Goal: Task Accomplishment & Management: Manage account settings

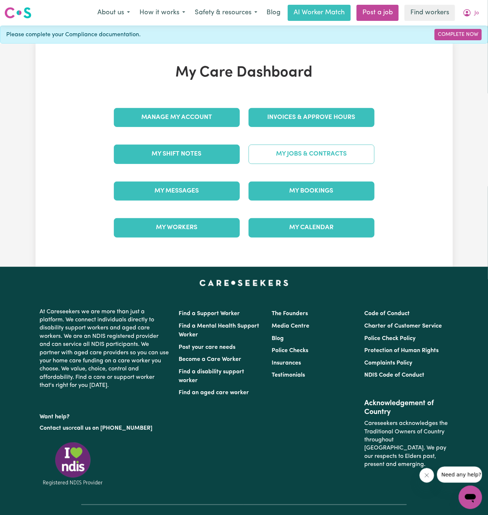
click at [333, 151] on link "My Jobs & Contracts" at bounding box center [312, 154] width 126 height 19
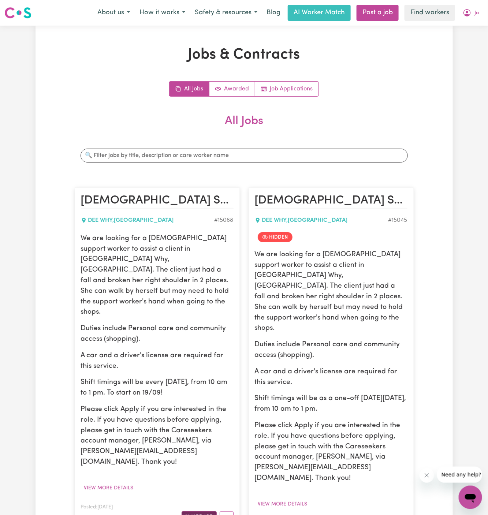
click at [203, 512] on button "Award Job" at bounding box center [199, 517] width 35 height 11
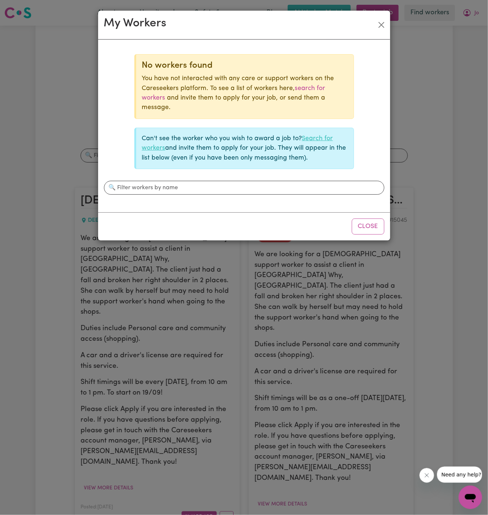
click at [317, 136] on link "Search for workers" at bounding box center [237, 144] width 191 height 16
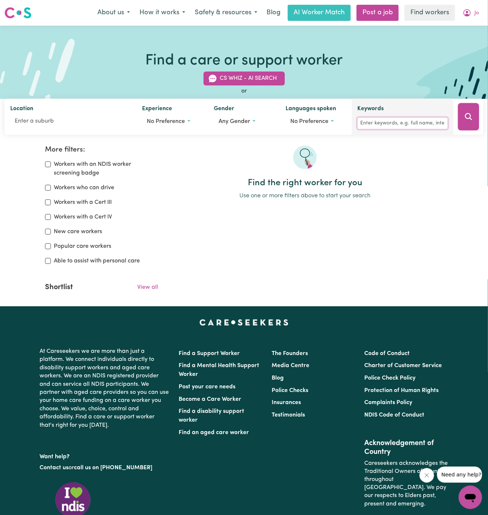
click at [376, 123] on input "Keywords" at bounding box center [403, 123] width 90 height 11
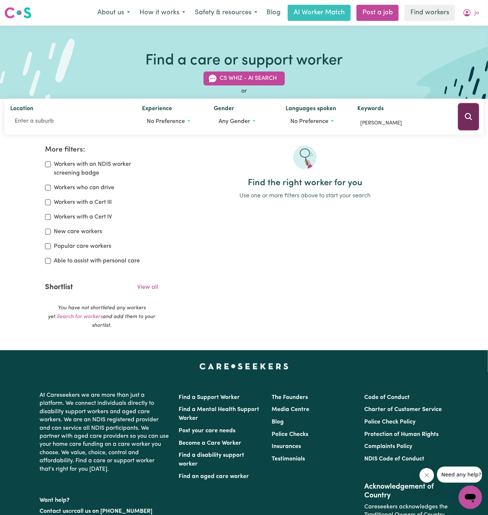
click at [470, 117] on icon "Search" at bounding box center [469, 116] width 9 height 9
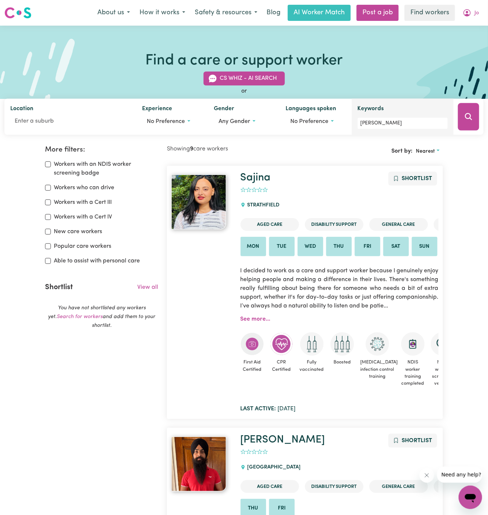
click at [385, 133] on div "Keywords jin" at bounding box center [403, 117] width 102 height 36
click at [402, 123] on input "[PERSON_NAME]" at bounding box center [403, 123] width 90 height 11
click at [463, 114] on button "Search" at bounding box center [468, 116] width 21 height 27
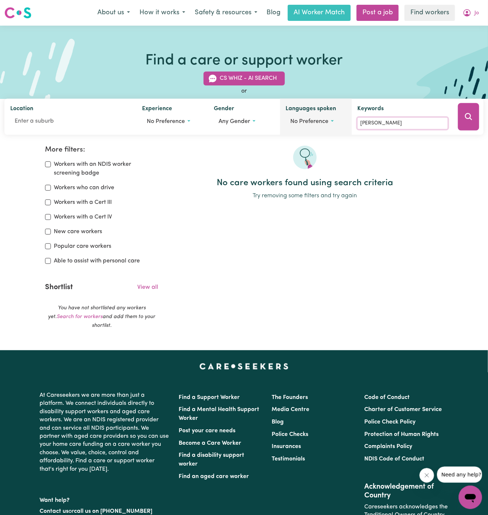
drag, startPoint x: 369, startPoint y: 121, endPoint x: 341, endPoint y: 121, distance: 28.2
click at [341, 121] on div "Location Experience No preference Gender Any gender Languages spoken No prefere…" at bounding box center [244, 117] width 480 height 36
click at [474, 115] on button "Search" at bounding box center [468, 116] width 21 height 27
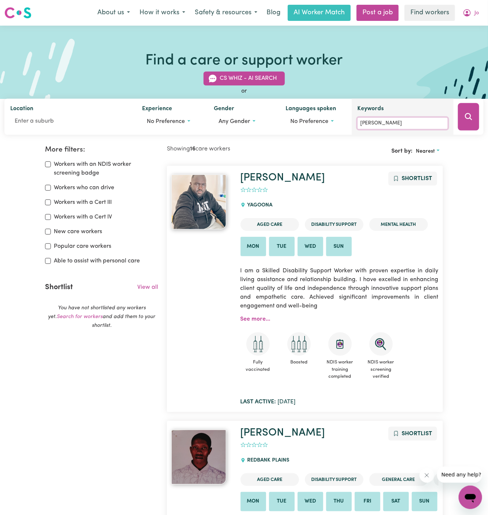
click at [402, 118] on input "[PERSON_NAME]" at bounding box center [403, 123] width 90 height 11
type input "[PERSON_NAME]"
click at [471, 116] on icon "Search" at bounding box center [468, 116] width 7 height 7
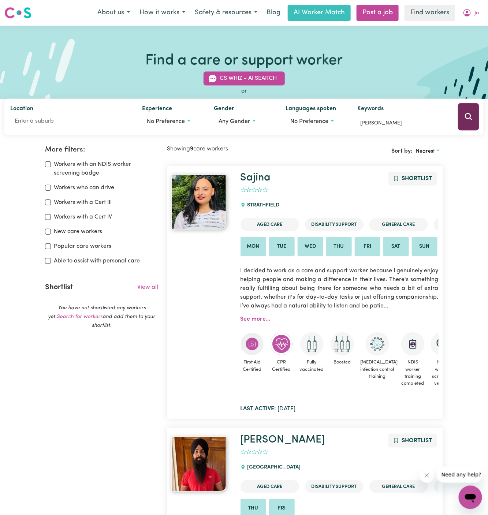
click at [471, 119] on icon "Search" at bounding box center [468, 116] width 7 height 7
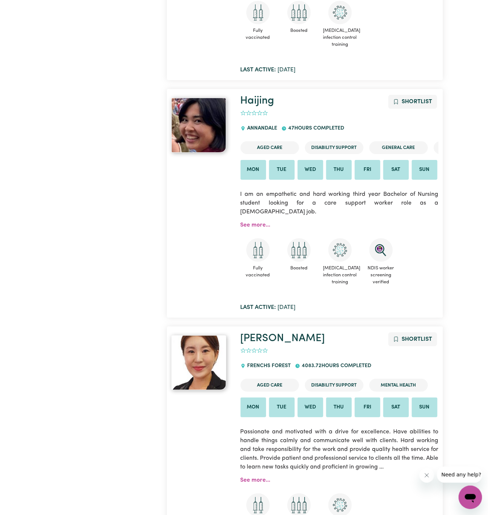
scroll to position [2077, 0]
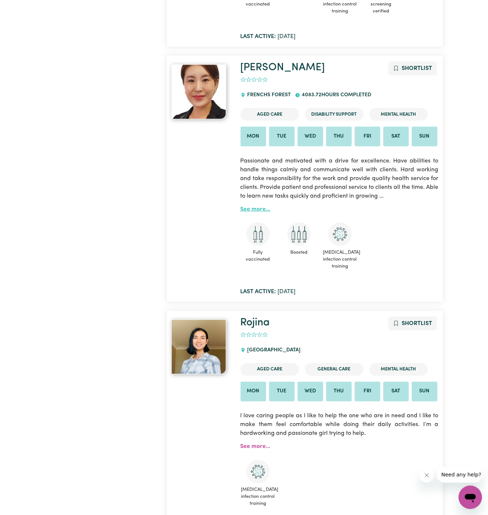
click at [256, 207] on link "See more..." at bounding box center [256, 210] width 30 height 6
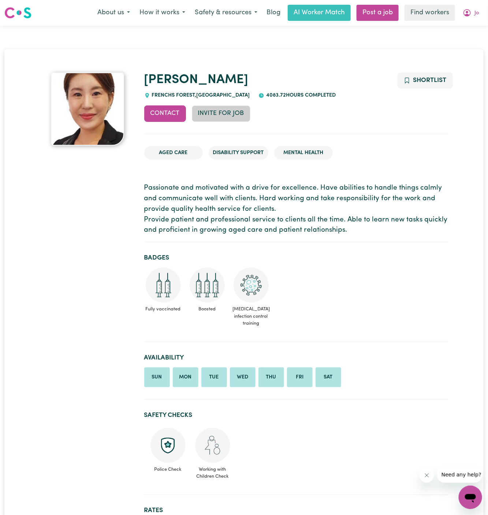
click at [212, 115] on button "Invite for Job" at bounding box center [221, 114] width 59 height 16
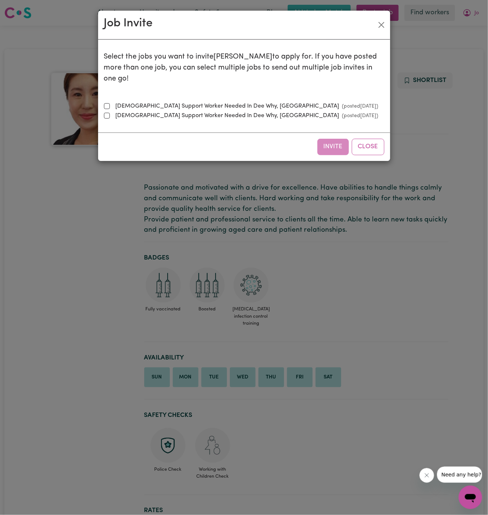
click at [175, 102] on label "[DEMOGRAPHIC_DATA] Support Worker Needed In Dee Why, [GEOGRAPHIC_DATA] (posted …" at bounding box center [246, 106] width 266 height 9
click at [110, 103] on input "[DEMOGRAPHIC_DATA] Support Worker Needed In Dee Why, [GEOGRAPHIC_DATA] (posted …" at bounding box center [107, 106] width 6 height 6
checkbox input "true"
click at [336, 139] on button "Invite" at bounding box center [334, 147] width 32 height 16
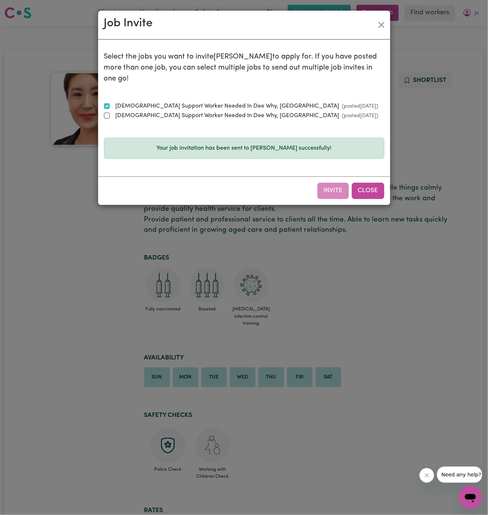
click at [369, 183] on button "Close" at bounding box center [368, 191] width 33 height 16
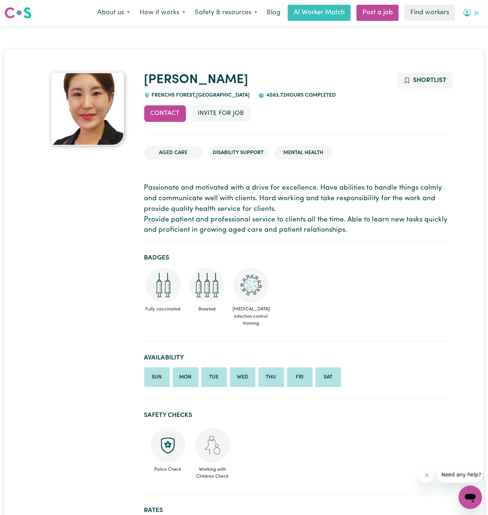
click at [478, 12] on span "Jo" at bounding box center [477, 13] width 4 height 8
click at [470, 28] on link "My Dashboard" at bounding box center [455, 29] width 58 height 14
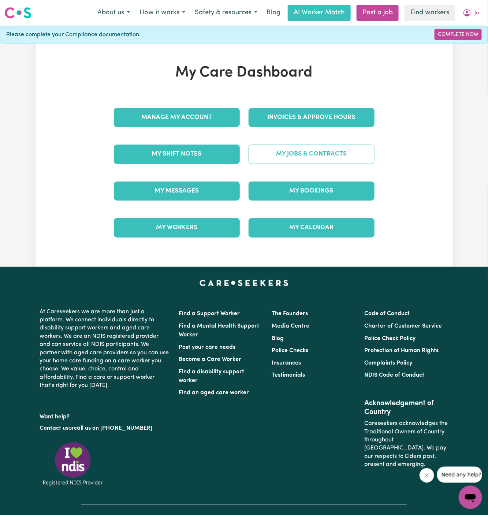
click at [338, 148] on link "My Jobs & Contracts" at bounding box center [312, 154] width 126 height 19
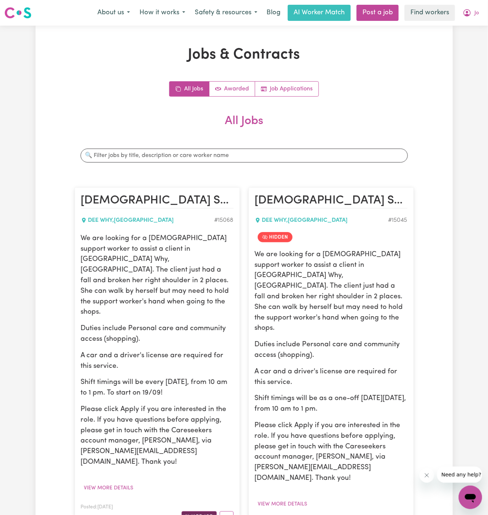
click at [200, 512] on button "Award Job" at bounding box center [199, 517] width 35 height 11
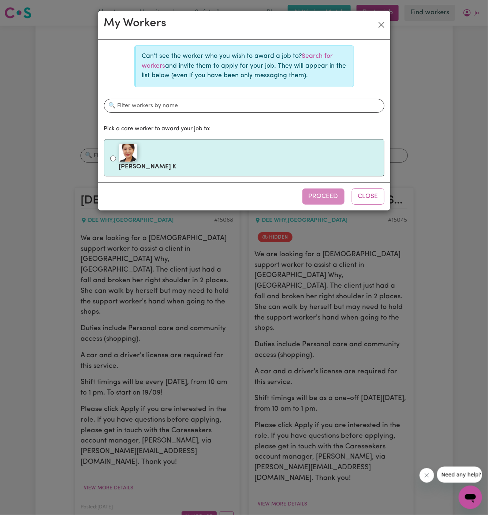
click at [226, 169] on label "[PERSON_NAME]" at bounding box center [248, 158] width 259 height 31
click at [116, 162] on input "[PERSON_NAME]" at bounding box center [113, 159] width 6 height 6
radio input "true"
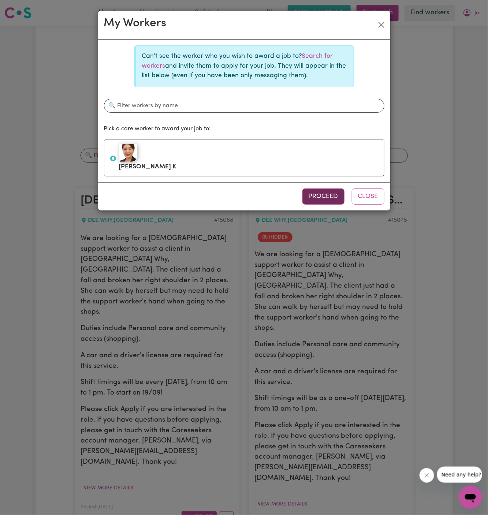
click at [320, 191] on button "Proceed" at bounding box center [324, 197] width 42 height 16
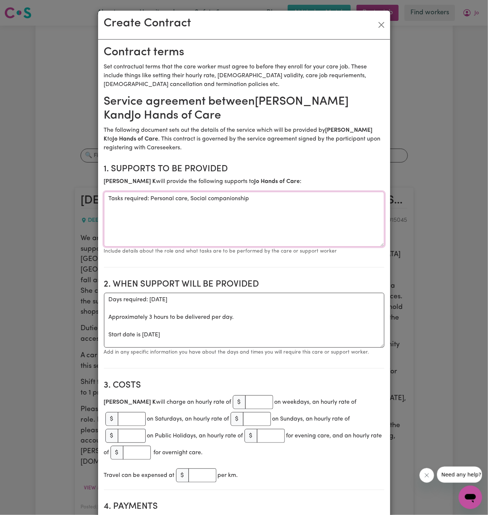
drag, startPoint x: 149, startPoint y: 200, endPoint x: 53, endPoint y: 197, distance: 95.7
click at [53, 197] on div "Create Contract Contract terms Set contractual terms that the care worker must …" at bounding box center [244, 257] width 488 height 515
drag, startPoint x: 111, startPoint y: 199, endPoint x: 78, endPoint y: 199, distance: 33.3
click at [78, 199] on div "Create Contract Contract terms Set contractual terms that the care worker must …" at bounding box center [244, 257] width 488 height 515
click at [134, 196] on textarea "Personal care, Social companionship" at bounding box center [244, 219] width 281 height 55
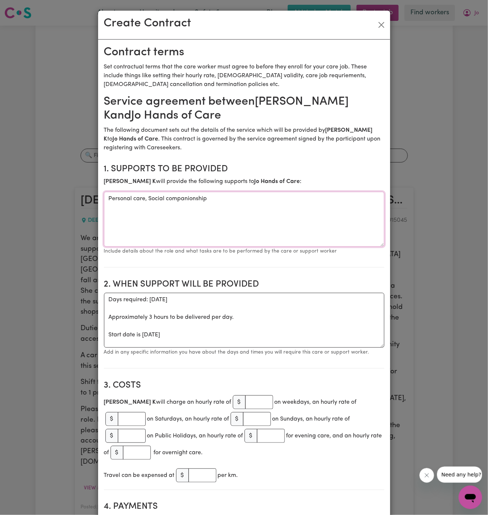
click at [134, 196] on textarea "Personal care, Social companionship" at bounding box center [244, 219] width 281 height 55
type textarea "Personal care, Social companionship"
click at [382, 25] on button "Close" at bounding box center [382, 25] width 12 height 12
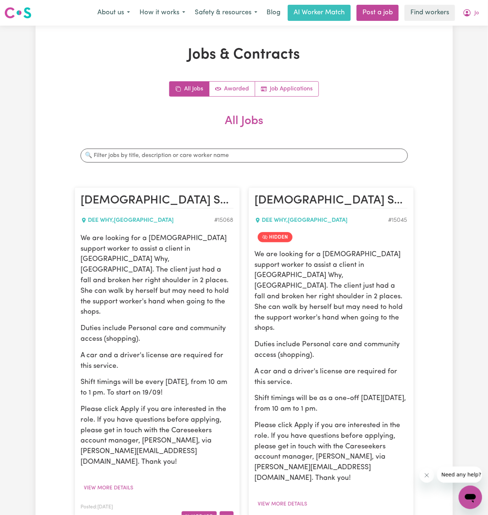
click at [230, 514] on icon "More options" at bounding box center [226, 517] width 7 height 7
click at [265, 478] on link "Edit Job" at bounding box center [249, 485] width 58 height 15
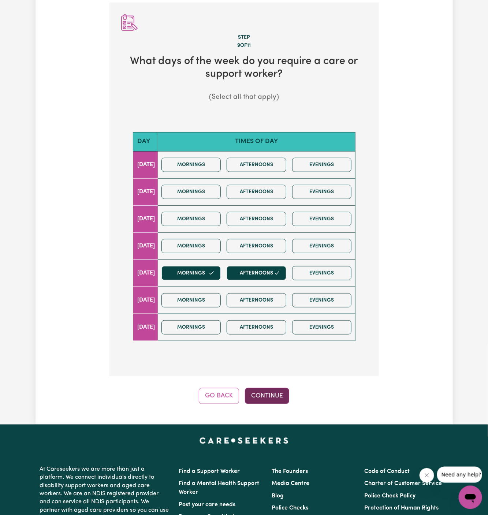
click at [266, 388] on button "Continue" at bounding box center [267, 396] width 44 height 16
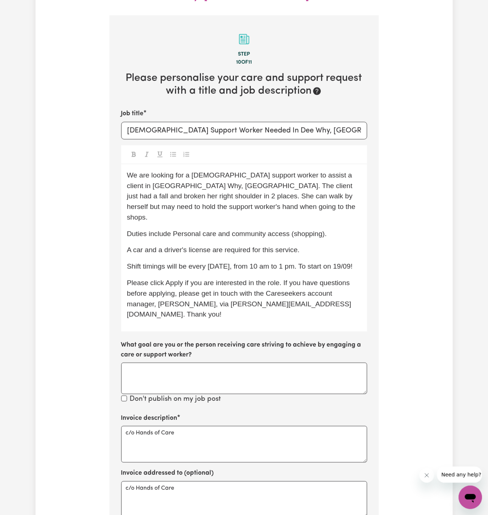
click at [221, 414] on div "Invoice description c/o Hands of Care" at bounding box center [244, 438] width 246 height 49
click at [221, 426] on textarea "c/o Hands of Care" at bounding box center [244, 444] width 246 height 37
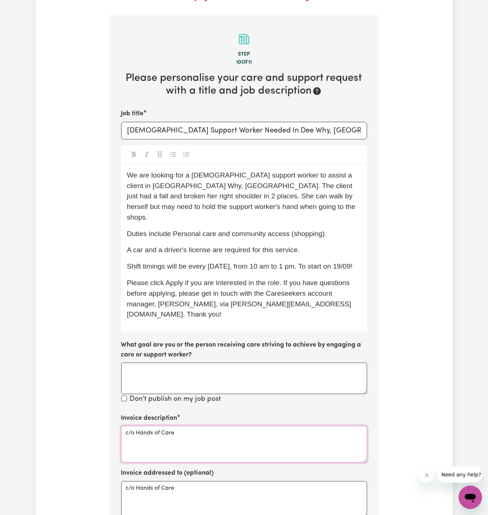
click at [221, 426] on textarea "c/o Hands of Care" at bounding box center [244, 444] width 246 height 37
paste textarea "Personal care and community access (shopping)."
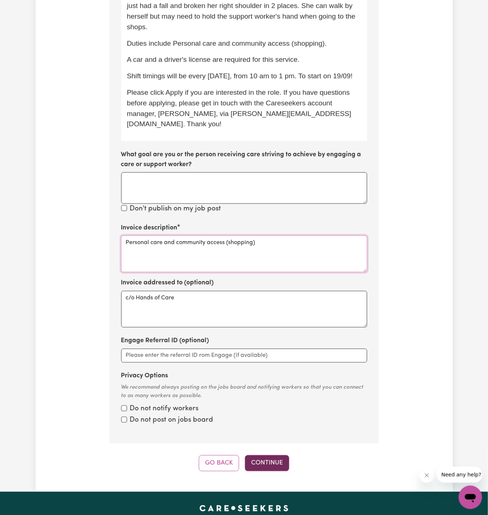
type textarea "Personal care and community access (shopping)"
click at [270, 456] on button "Continue" at bounding box center [267, 464] width 44 height 16
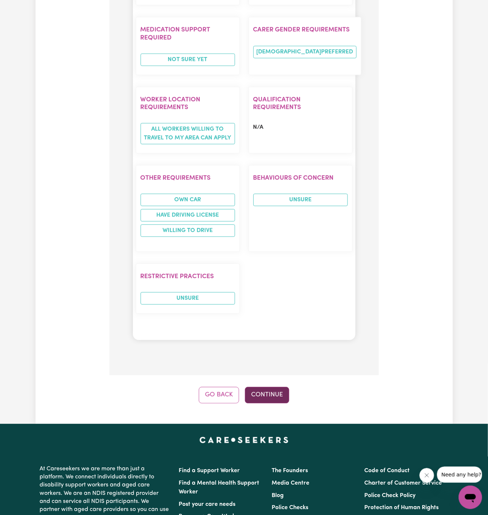
click at [268, 387] on button "Continue" at bounding box center [267, 395] width 44 height 16
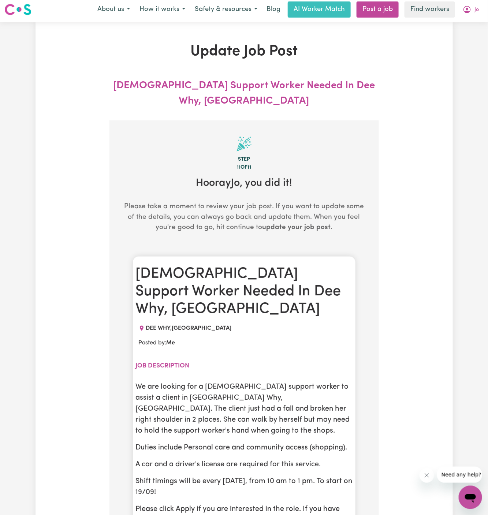
scroll to position [0, 0]
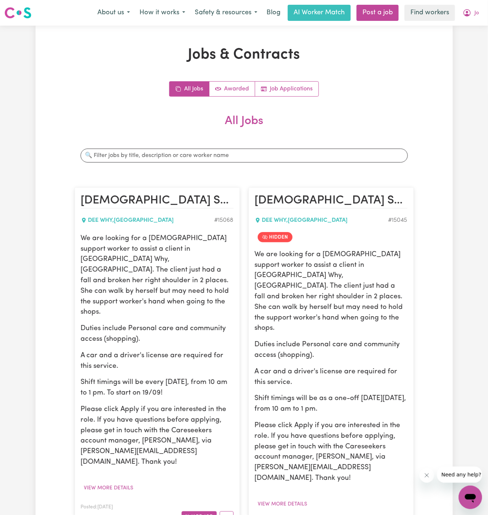
click at [191, 491] on article "[DEMOGRAPHIC_DATA] Support Worker Needed In Dee Why, [GEOGRAPHIC_DATA] DEE WHY …" at bounding box center [157, 358] width 165 height 341
click at [197, 512] on button "Award Job" at bounding box center [199, 517] width 35 height 11
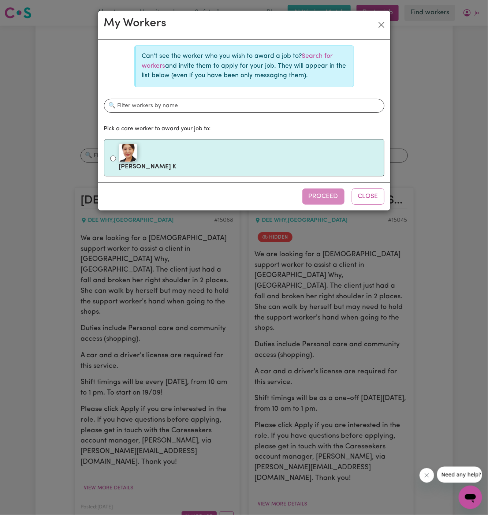
click at [230, 148] on div at bounding box center [248, 153] width 259 height 18
click at [116, 156] on input "[PERSON_NAME]" at bounding box center [113, 159] width 6 height 6
radio input "true"
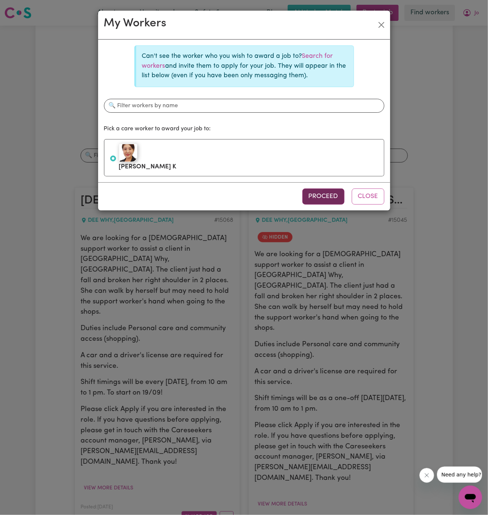
click at [317, 195] on button "Proceed" at bounding box center [324, 197] width 42 height 16
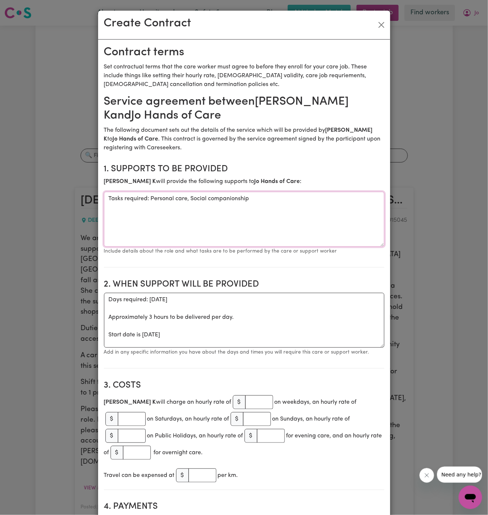
drag, startPoint x: 148, startPoint y: 202, endPoint x: 59, endPoint y: 203, distance: 88.7
click at [59, 203] on div "Create Contract Contract terms Set contractual terms that the care worker must …" at bounding box center [244, 257] width 488 height 515
click at [147, 199] on textarea "Personal care, Social companionship" at bounding box center [244, 219] width 281 height 55
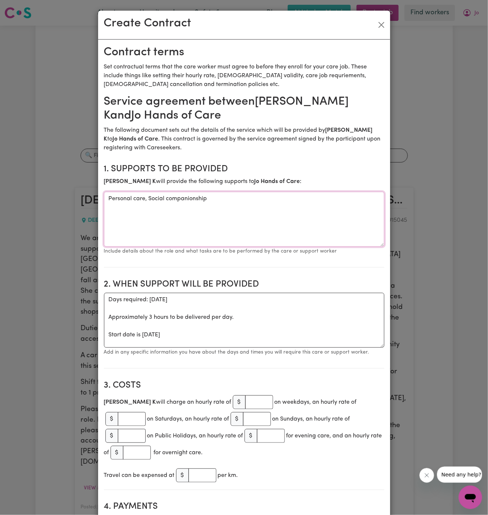
paste textarea "and community access (shopping)."
type textarea "Personal care and community access (shopping)"
drag, startPoint x: 108, startPoint y: 335, endPoint x: 107, endPoint y: 301, distance: 34.4
click at [107, 301] on textarea "Days required: [DATE] Approximately 3 hours to be delivered per day. Start date…" at bounding box center [244, 320] width 281 height 55
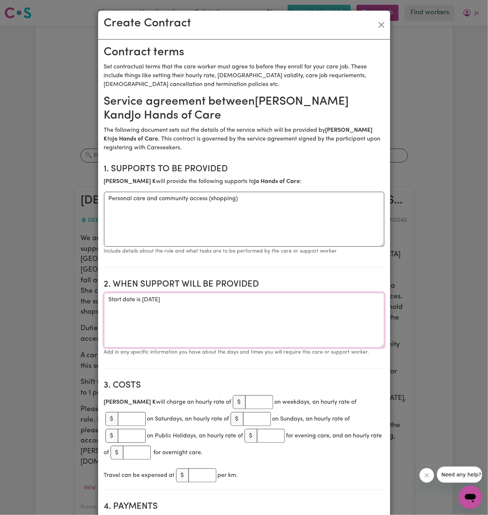
click at [245, 298] on textarea "Start date is [DATE]" at bounding box center [244, 320] width 281 height 55
click at [132, 308] on textarea "Start date is [DATE] Weekly [DATE] from 10 am to 1 pm" at bounding box center [244, 320] width 281 height 55
click at [152, 296] on textarea "Start date is [DATE] Weekly [DATE] from 10 am to 1 pm" at bounding box center [244, 320] width 281 height 55
type textarea "Start date is [DATE] Weekly [DATE] from 10 am to 1 pm"
click at [245, 404] on input "number" at bounding box center [259, 403] width 28 height 14
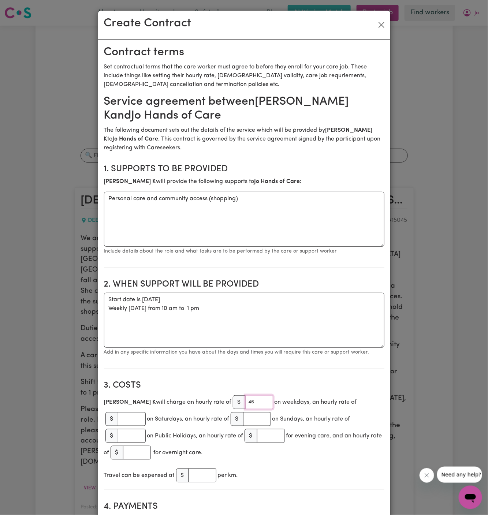
type input "46"
click at [287, 308] on textarea "Start date is [DATE] Weekly [DATE] from 10 am to 1 pm" at bounding box center [244, 320] width 281 height 55
drag, startPoint x: 294, startPoint y: 295, endPoint x: 305, endPoint y: 317, distance: 24.1
click at [305, 317] on textarea "Start date is [DATE] Weekly [DATE] from 10 am to 1 pm" at bounding box center [244, 320] width 281 height 55
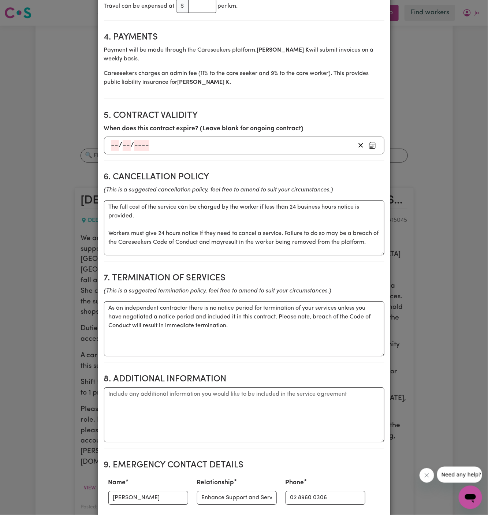
scroll to position [518, 0]
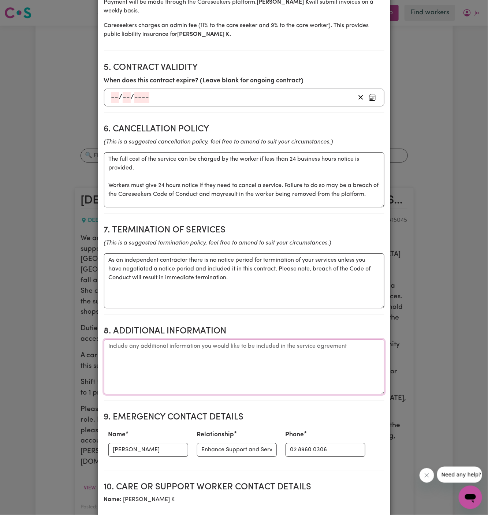
click at [170, 340] on textarea "Additional information" at bounding box center [244, 367] width 281 height 55
paste textarea "Address:- [STREET_ADDRESS]."
click at [156, 340] on textarea "Client's Address:- [STREET_ADDRESS]." at bounding box center [244, 367] width 281 height 55
click at [207, 340] on textarea "Client's Address: [STREET_ADDRESS]." at bounding box center [244, 367] width 281 height 55
click at [180, 340] on textarea "Client's Address: [STREET_ADDRESS]." at bounding box center [244, 367] width 281 height 55
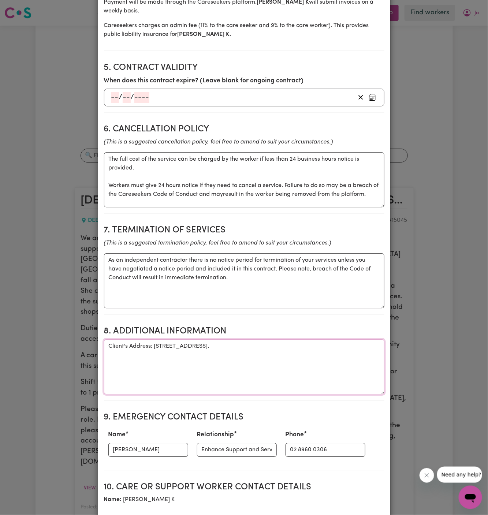
click at [193, 340] on textarea "Client's Address: [STREET_ADDRESS]." at bounding box center [244, 367] width 281 height 55
click at [237, 340] on textarea "Client's Address: [STREET_ADDRESS]." at bounding box center [244, 367] width 281 height 55
click at [256, 344] on textarea "Client's Address: [STREET_ADDRESS]" at bounding box center [244, 367] width 281 height 55
type textarea "Client's Address: [STREET_ADDRESS]"
click at [143, 443] on input "[PERSON_NAME]" at bounding box center [148, 450] width 80 height 14
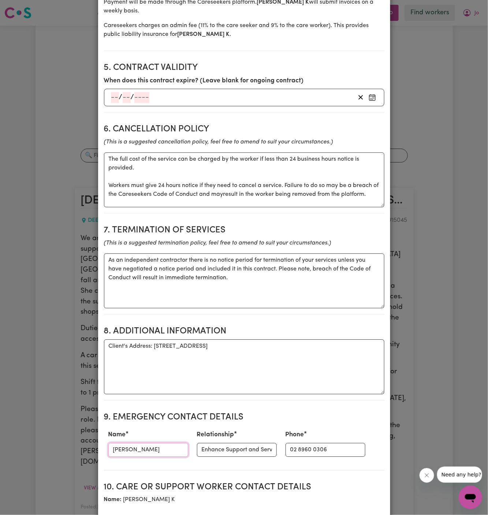
click at [143, 443] on input "[PERSON_NAME]" at bounding box center [148, 450] width 80 height 14
paste input "[PERSON_NAME] 02 7232 2841 - 0424 558 544"
drag, startPoint x: 178, startPoint y: 430, endPoint x: 162, endPoint y: 432, distance: 16.2
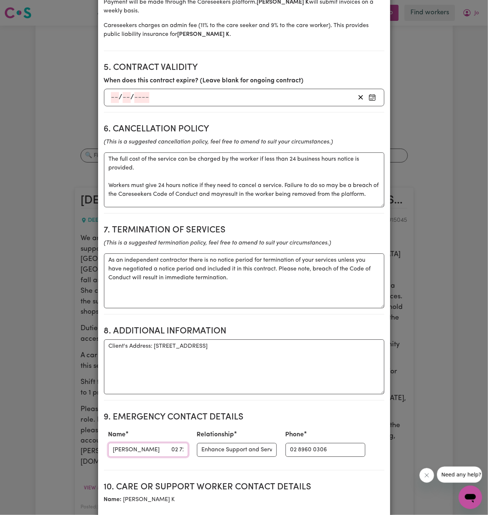
click at [162, 443] on input "[PERSON_NAME] 02 7232 2841 - 0424 558 544" at bounding box center [148, 450] width 80 height 14
type input "[PERSON_NAME]"
click at [312, 443] on input "02 8960 0306" at bounding box center [326, 450] width 80 height 14
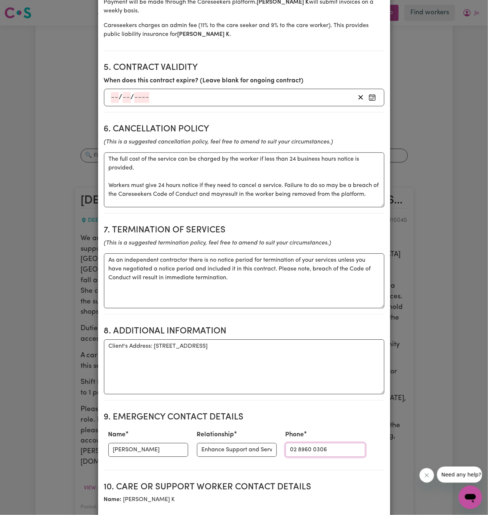
paste input "7232 2841 - 0424 558 544"
type input "02 7232 2841 - 0424 558 544"
click at [232, 443] on input "Enhance Support and Services" at bounding box center [237, 450] width 80 height 14
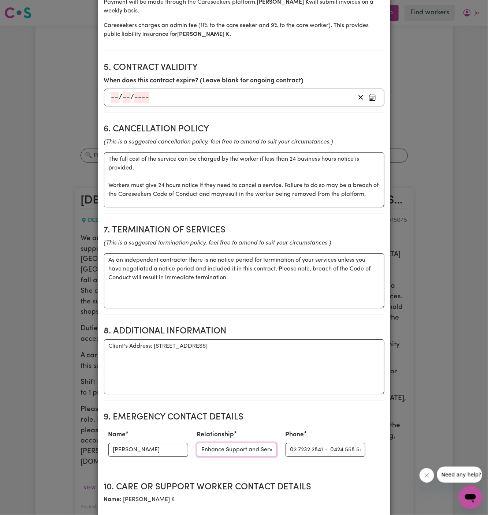
click at [232, 443] on input "Enhance Support and Services" at bounding box center [237, 450] width 80 height 14
paste input "Hands Of Care"
type input "Hands Of Care"
click at [291, 455] on section "Service agreement between [PERSON_NAME] and Jo Hands of Care The following docu…" at bounding box center [244, 150] width 281 height 1146
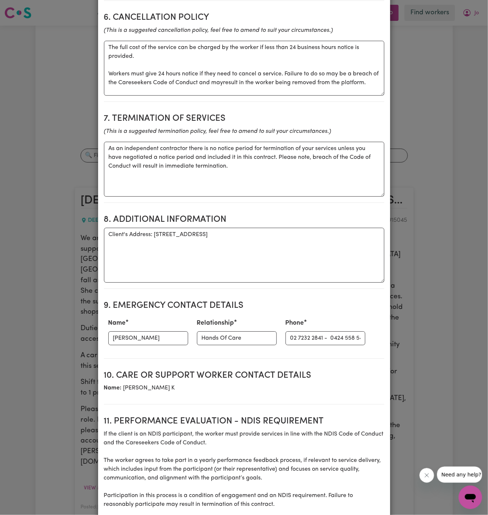
scroll to position [649, 0]
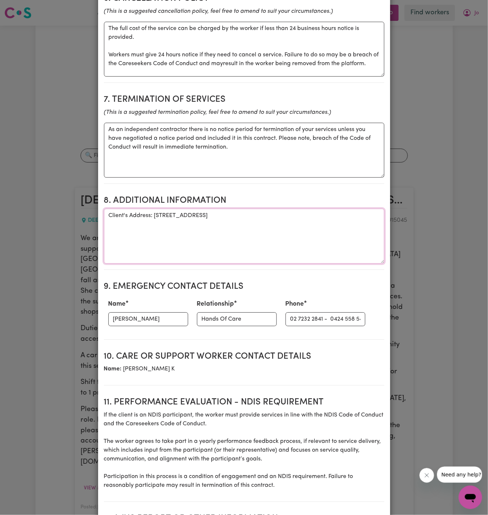
click at [285, 209] on textarea "Client's Address: [STREET_ADDRESS]" at bounding box center [244, 236] width 281 height 55
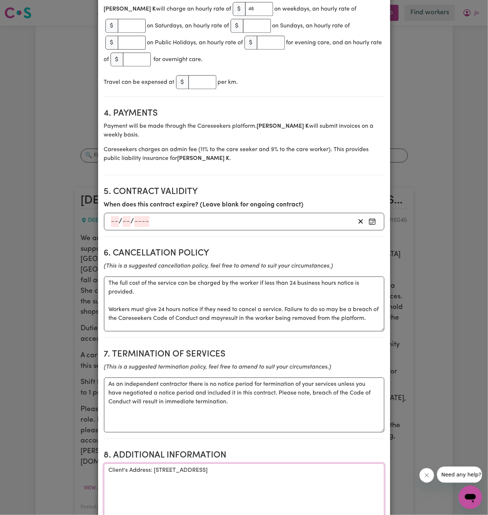
scroll to position [761, 0]
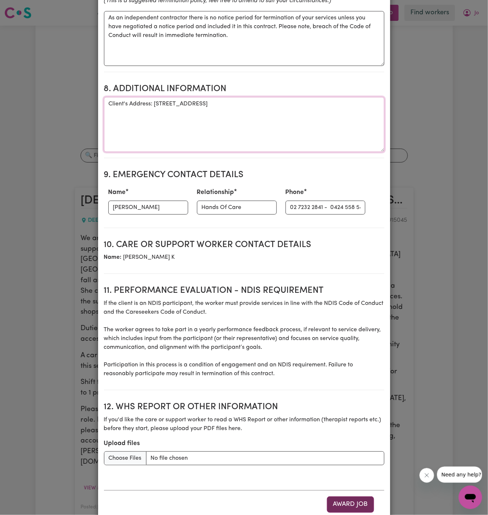
type textarea "Client's Address: [STREET_ADDRESS]"
click at [352, 497] on button "Award Job" at bounding box center [350, 505] width 47 height 16
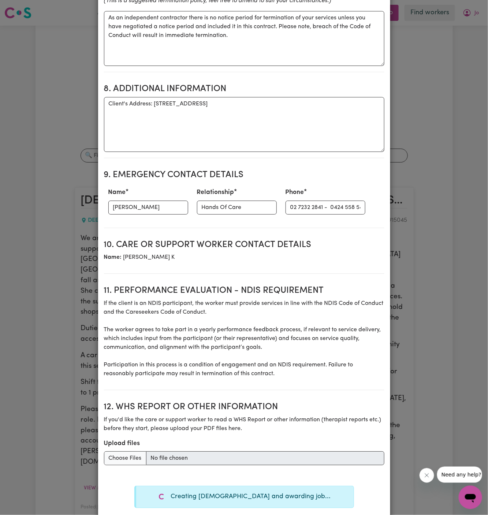
type textarea "Tasks required: Personal care, Social companionship"
type textarea "Days required: [DATE] Approximately 3 hours to be delivered per day. Start date…"
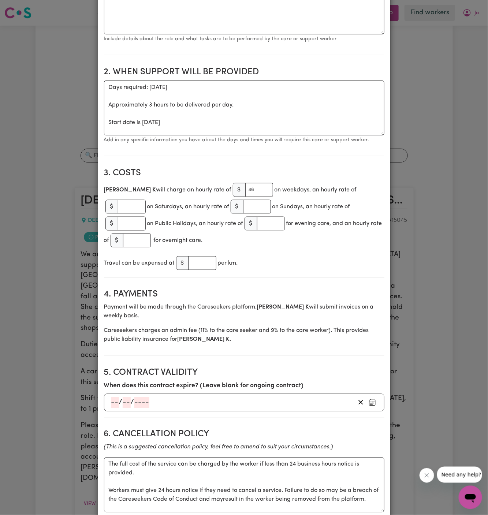
scroll to position [0, 0]
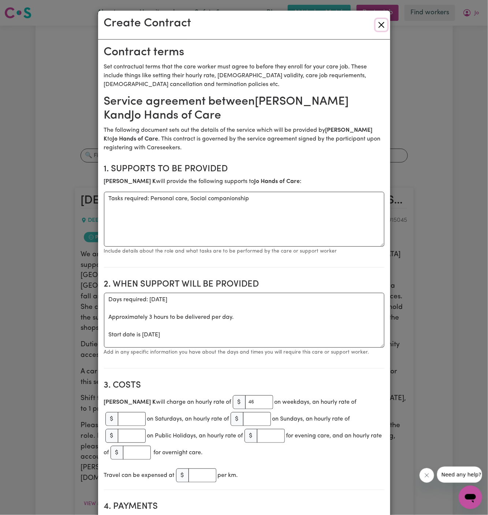
click at [382, 24] on button "Close" at bounding box center [382, 25] width 12 height 12
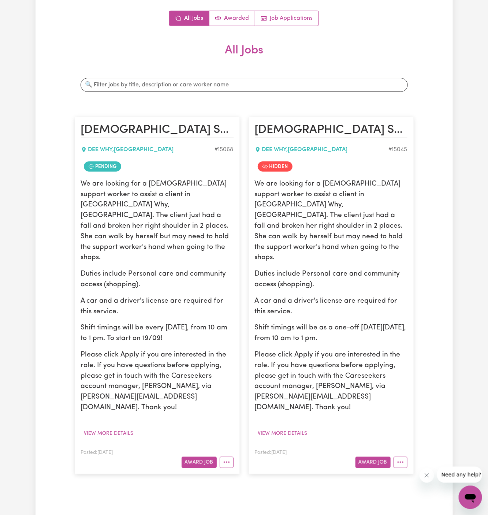
scroll to position [114, 0]
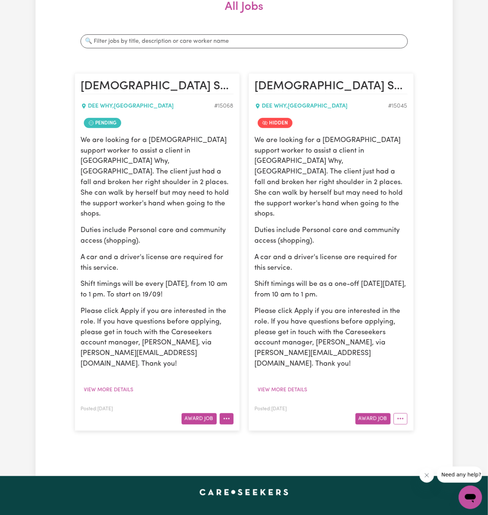
click at [226, 415] on icon "More options" at bounding box center [226, 418] width 7 height 7
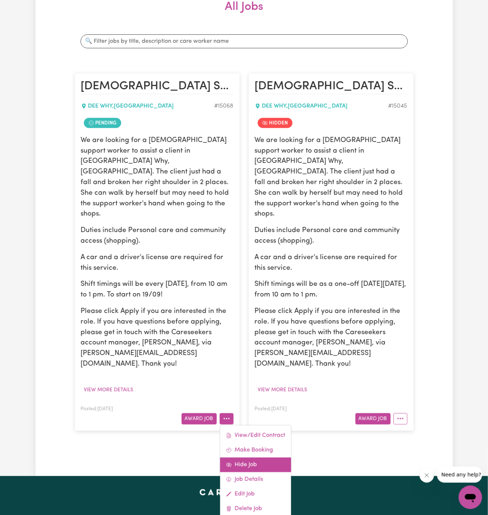
click at [254, 458] on link "Hide Job" at bounding box center [255, 465] width 71 height 15
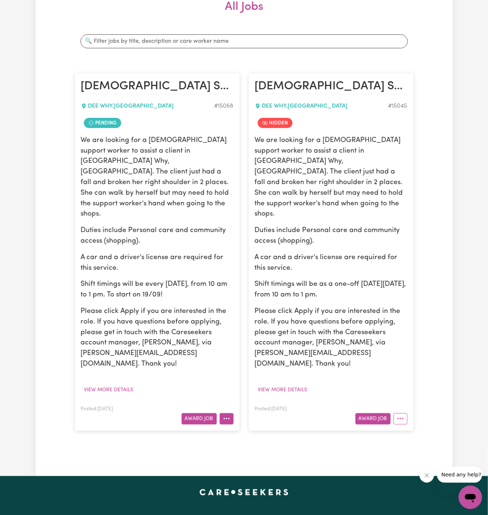
click at [229, 414] on button "More options" at bounding box center [227, 419] width 14 height 11
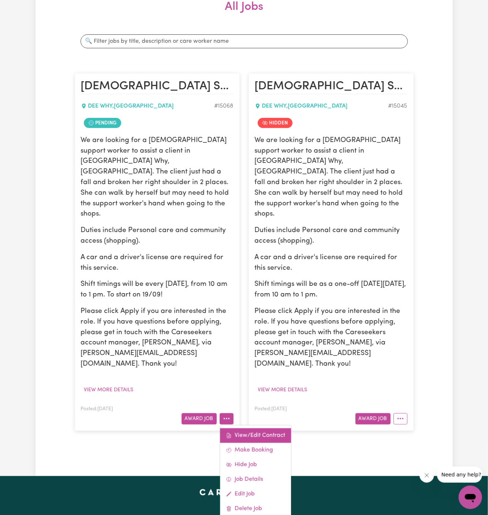
click at [262, 429] on link "View/Edit Contract" at bounding box center [255, 436] width 71 height 15
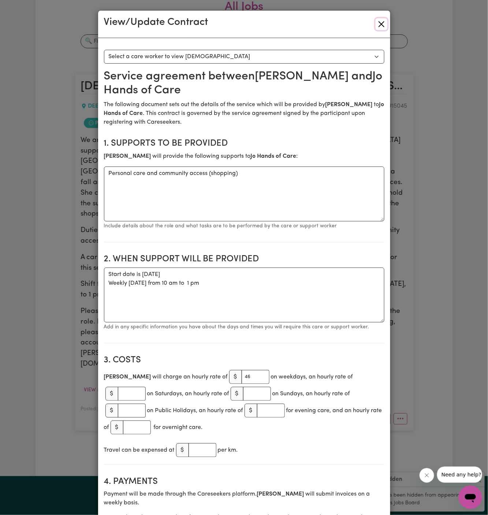
click at [384, 23] on button "Close" at bounding box center [382, 24] width 12 height 12
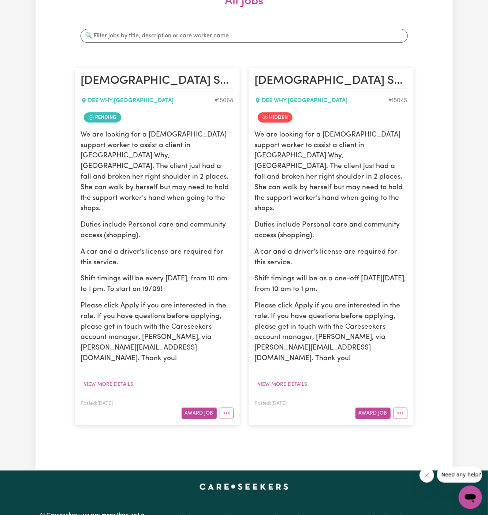
scroll to position [127, 0]
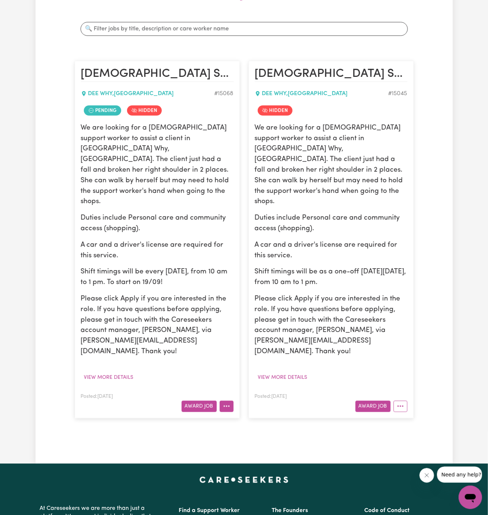
click at [229, 403] on icon "More options" at bounding box center [226, 406] width 7 height 7
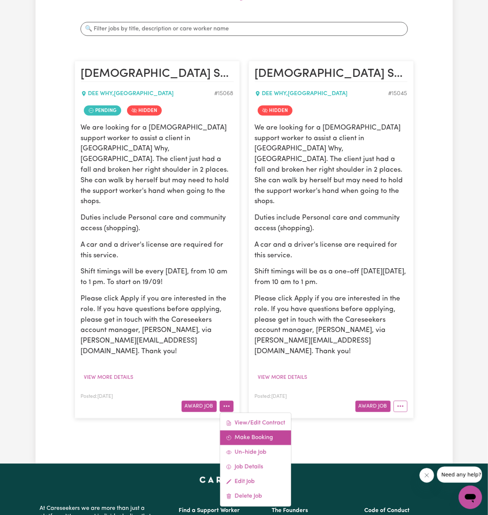
click at [258, 431] on link "Make Booking" at bounding box center [255, 438] width 71 height 15
select select "pm"
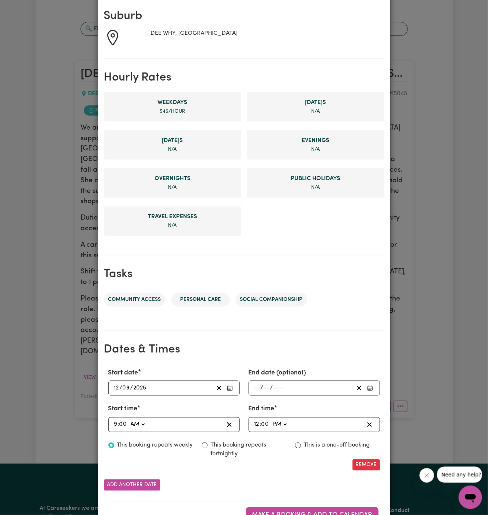
scroll to position [138, 0]
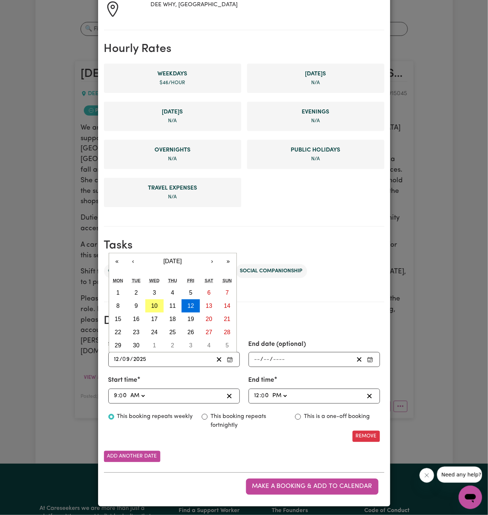
click at [114, 357] on input "12" at bounding box center [117, 360] width 6 height 10
click at [193, 317] on abbr "19" at bounding box center [191, 319] width 7 height 6
type input "[DATE]"
type input "19"
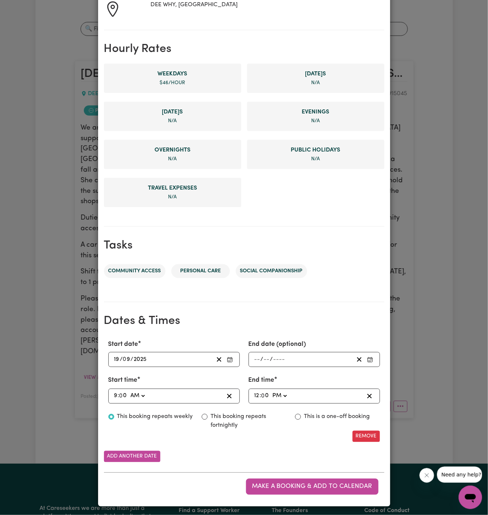
click at [115, 394] on input "9" at bounding box center [116, 397] width 4 height 10
type input "07:00"
type input "7"
click at [115, 399] on input "7" at bounding box center [116, 397] width 4 height 10
type input "01:00"
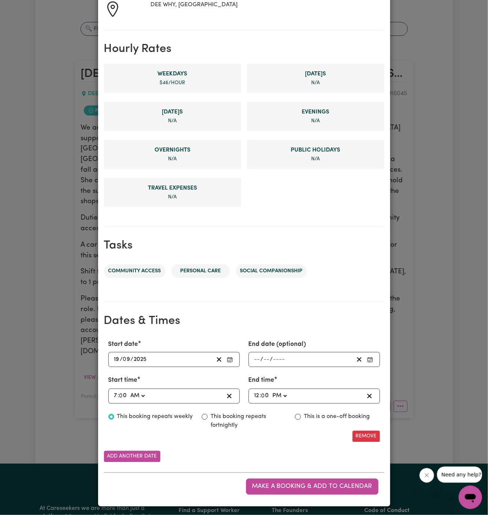
type input "1"
type input "10:00"
type input "10"
click at [255, 395] on input "12" at bounding box center [257, 397] width 6 height 10
type input "13:00"
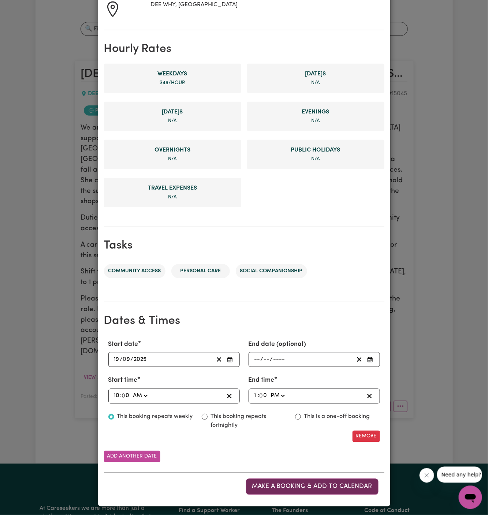
type input "1"
click at [323, 484] on span "Make a booking & add to calendar" at bounding box center [312, 487] width 120 height 6
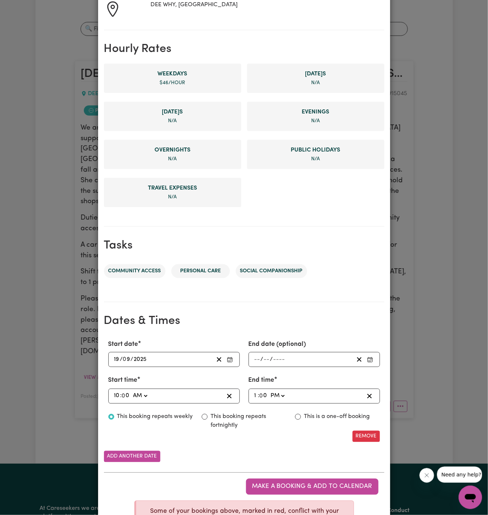
click at [284, 197] on ul "Weekday s $ 46 /hour [DATE] s N/A [DATE] s N/A Evening s N/A Overnight s N/A Pu…" at bounding box center [244, 135] width 281 height 147
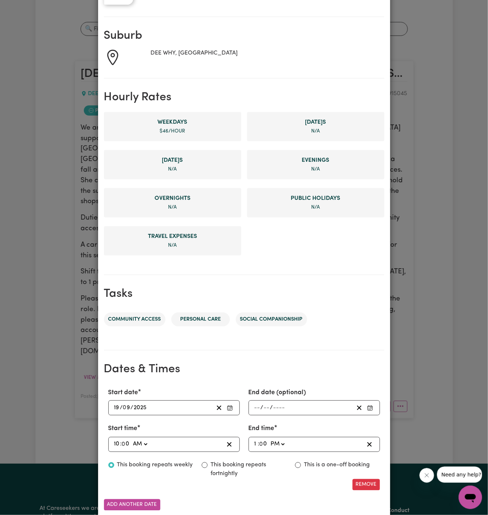
scroll to position [186, 0]
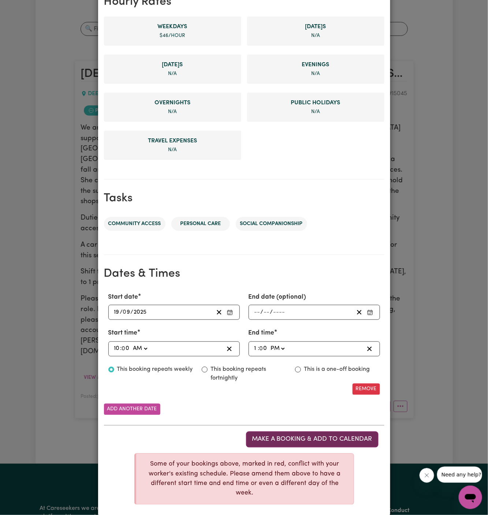
click at [305, 432] on button "Make a booking & add to calendar" at bounding box center [312, 440] width 133 height 16
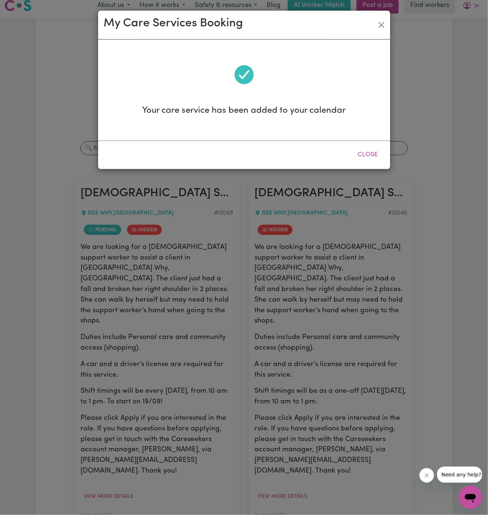
scroll to position [0, 0]
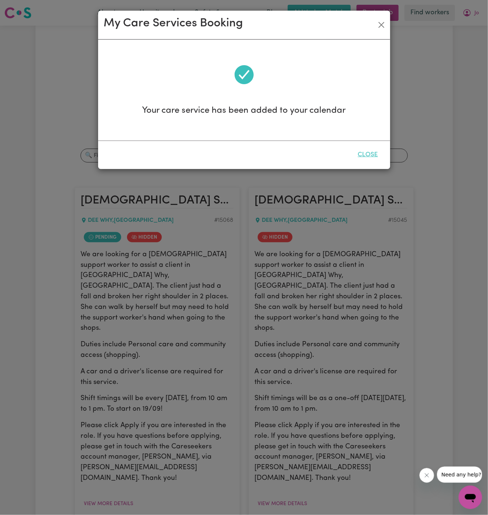
click at [373, 153] on button "Close" at bounding box center [368, 155] width 33 height 16
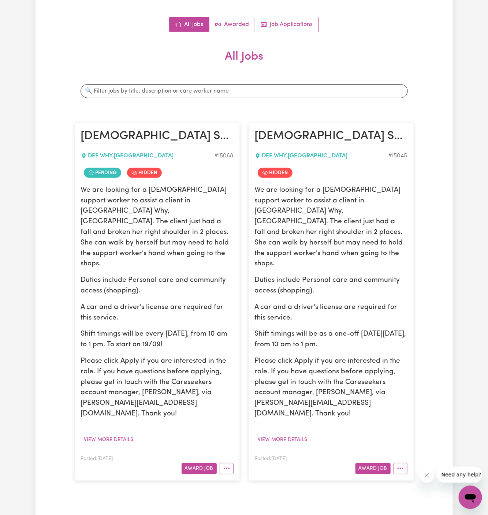
scroll to position [87, 0]
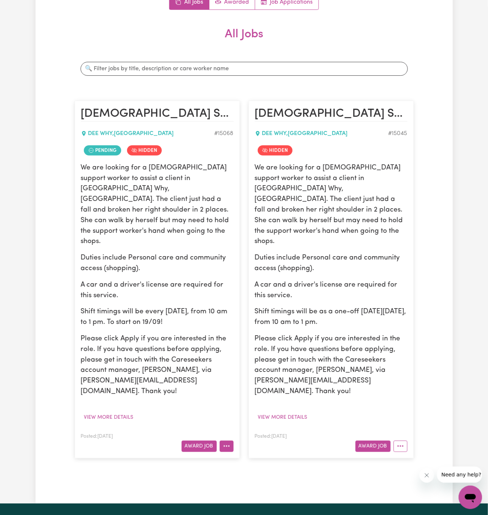
click at [228, 441] on button "More options" at bounding box center [227, 446] width 14 height 11
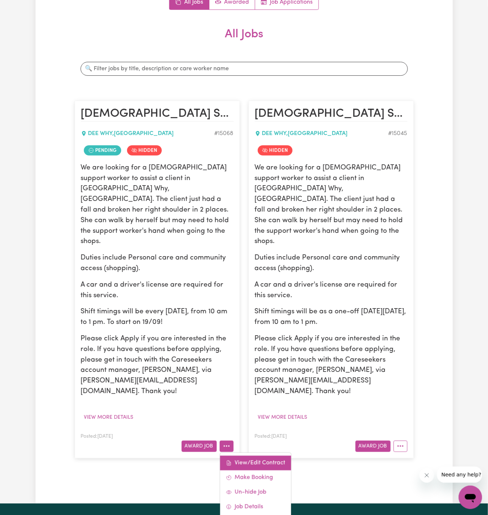
click at [264, 456] on link "View/Edit Contract" at bounding box center [255, 463] width 71 height 15
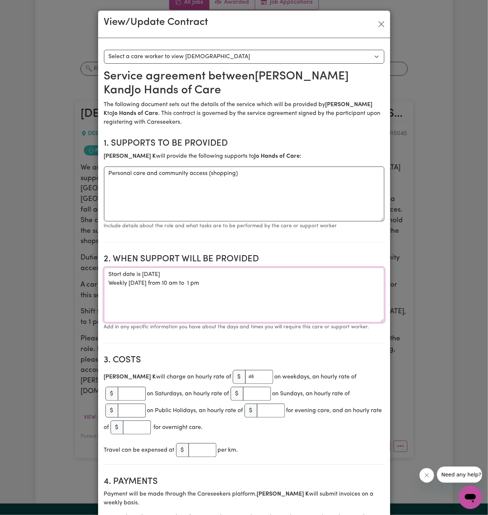
drag, startPoint x: 217, startPoint y: 285, endPoint x: 104, endPoint y: 272, distance: 112.9
click at [104, 272] on textarea "Start date is [DATE] Weekly [DATE] from 10 am to 1 pm" at bounding box center [244, 295] width 281 height 55
click at [192, 175] on textarea "Personal care and community access (shopping)" at bounding box center [244, 194] width 281 height 55
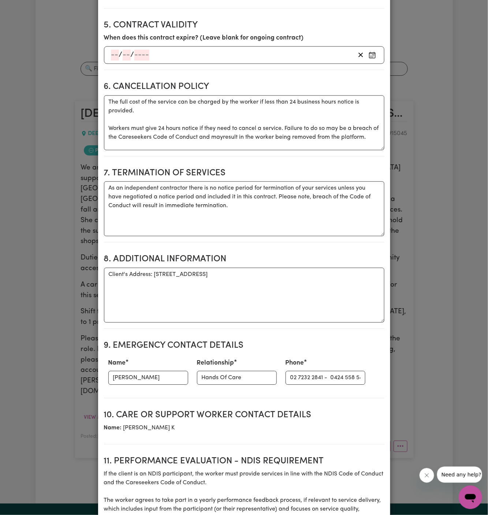
scroll to position [561, 0]
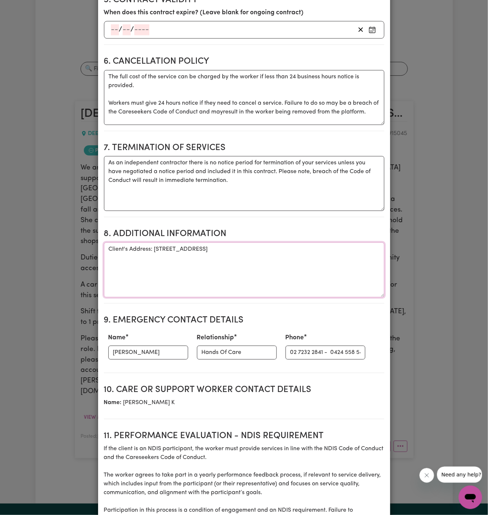
drag, startPoint x: 154, startPoint y: 231, endPoint x: 341, endPoint y: 232, distance: 186.5
click at [341, 243] on textarea "Client's Address: [STREET_ADDRESS]" at bounding box center [244, 270] width 281 height 55
click at [134, 346] on input "[PERSON_NAME]" at bounding box center [148, 353] width 80 height 14
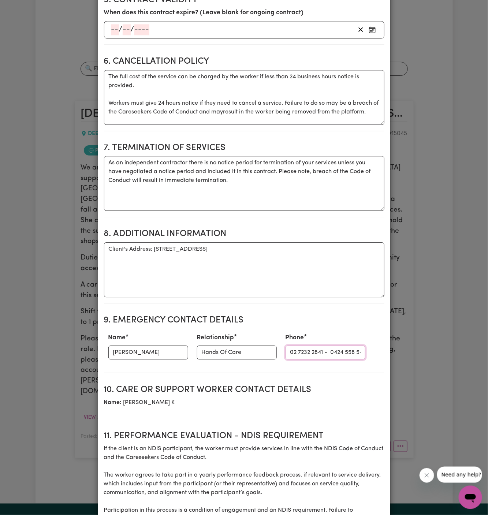
click at [299, 346] on input "02 7232 2841 - 0424 558 544" at bounding box center [326, 353] width 80 height 14
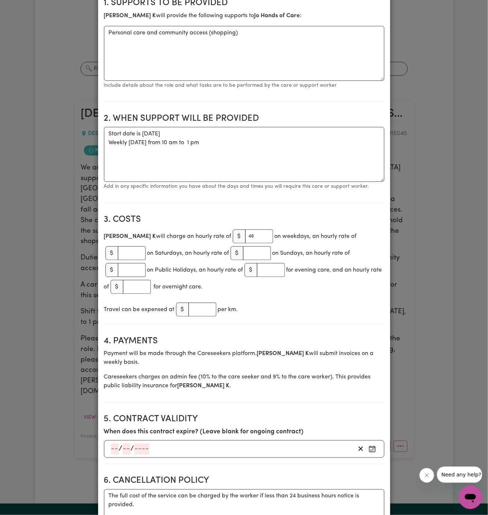
scroll to position [0, 0]
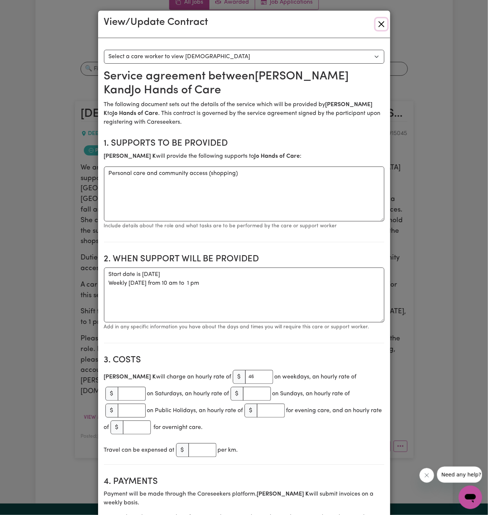
click at [381, 20] on button "Close" at bounding box center [382, 24] width 12 height 12
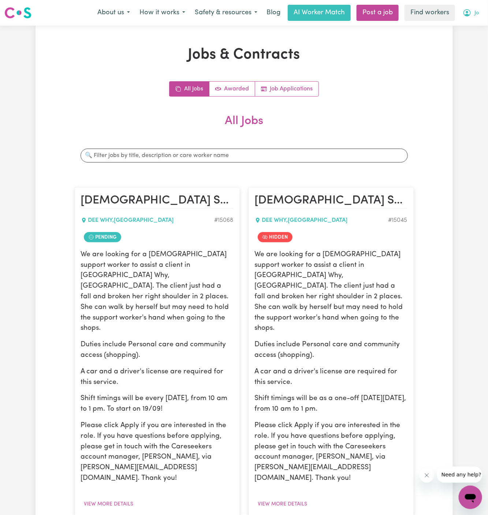
click at [477, 12] on span "Jo" at bounding box center [477, 13] width 4 height 8
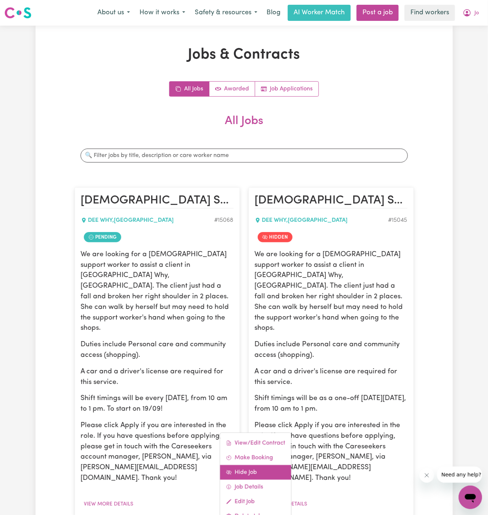
click at [254, 465] on link "Hide Job" at bounding box center [255, 472] width 71 height 15
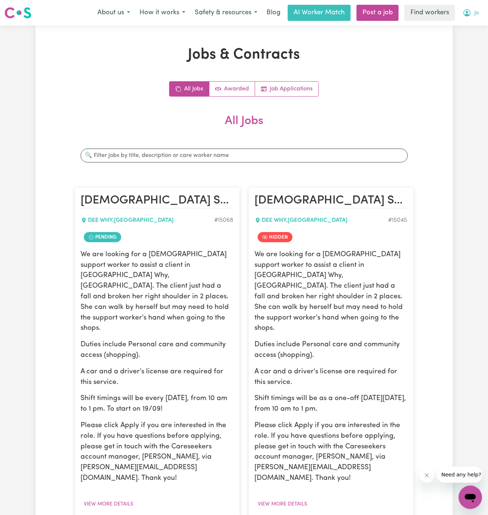
click at [477, 12] on span "Jo" at bounding box center [477, 13] width 4 height 8
click at [476, 45] on link "Logout" at bounding box center [455, 42] width 58 height 14
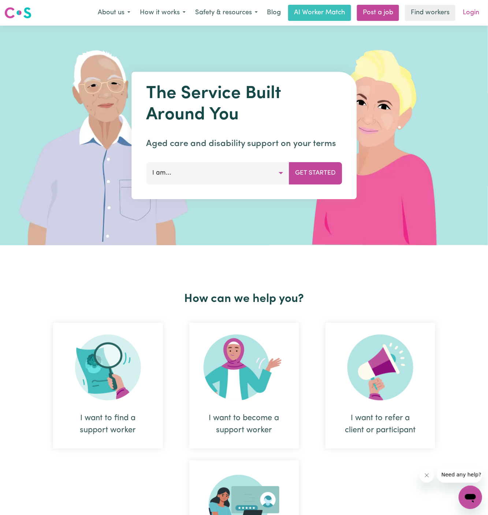
click at [479, 14] on link "Login" at bounding box center [471, 13] width 25 height 16
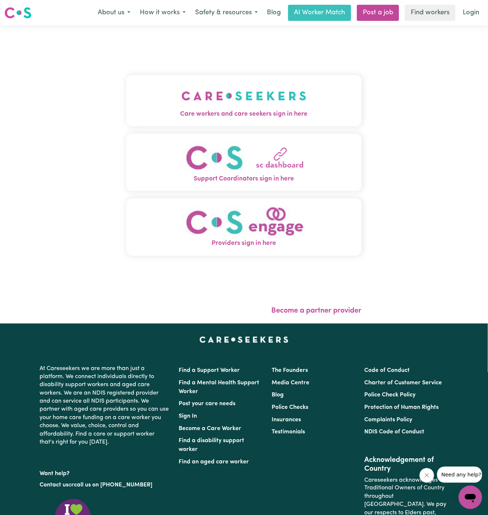
click at [217, 99] on img "Care workers and care seekers sign in here" at bounding box center [244, 95] width 125 height 27
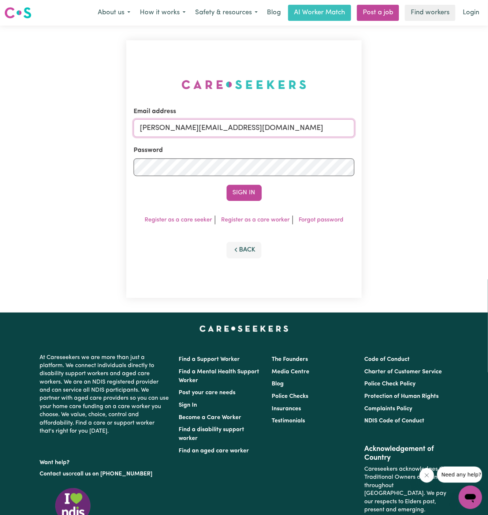
click at [193, 125] on input "[PERSON_NAME][EMAIL_ADDRESS][DOMAIN_NAME]" at bounding box center [244, 128] width 221 height 18
drag, startPoint x: 177, startPoint y: 127, endPoint x: 500, endPoint y: 119, distance: 323.2
click at [488, 119] on html "Menu About us How it works Safety & resources Blog AI Worker Match Post a job F…" at bounding box center [244, 314] width 488 height 628
click at [215, 124] on input "[EMAIL_ADDRESS][DOMAIN_NAME]" at bounding box center [244, 128] width 221 height 18
drag, startPoint x: 176, startPoint y: 129, endPoint x: 356, endPoint y: 127, distance: 179.5
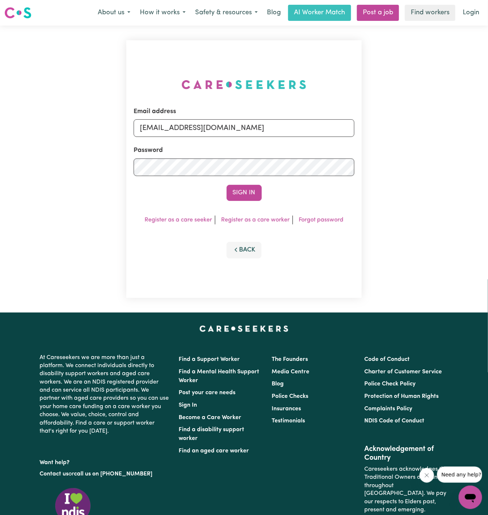
click at [356, 127] on div "Email address [EMAIL_ADDRESS][DOMAIN_NAME] Password Sign In Register as a care …" at bounding box center [244, 169] width 236 height 258
type input "[EMAIL_ADDRESS][DOMAIN_NAME]"
click at [227, 185] on button "Sign In" at bounding box center [244, 193] width 35 height 16
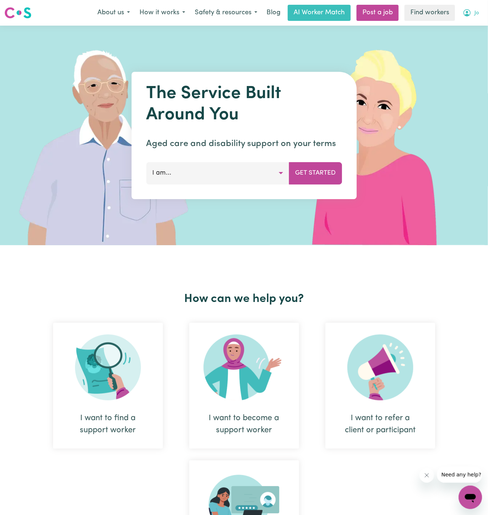
click at [480, 11] on button "Jo" at bounding box center [471, 12] width 26 height 15
click at [477, 39] on link "Logout" at bounding box center [455, 42] width 58 height 14
click at [477, 17] on link "Login" at bounding box center [471, 13] width 25 height 16
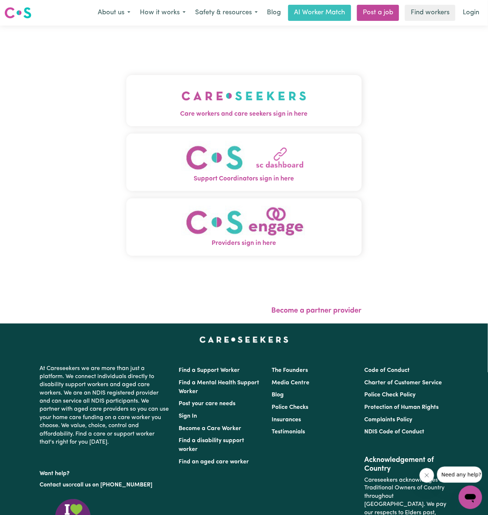
click at [278, 96] on img "Care workers and care seekers sign in here" at bounding box center [244, 95] width 125 height 27
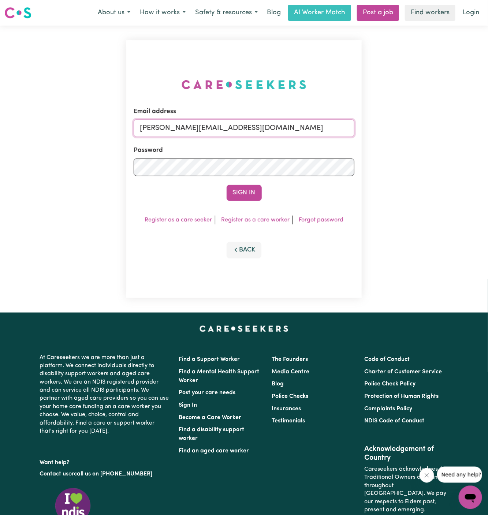
click at [185, 126] on input "[PERSON_NAME][EMAIL_ADDRESS][DOMAIN_NAME]" at bounding box center [244, 128] width 221 height 18
drag, startPoint x: 200, startPoint y: 127, endPoint x: 474, endPoint y: 129, distance: 274.4
click at [474, 129] on div "Email address superuser~francescolaYS@careseekers.com.au Password Sign In Regis…" at bounding box center [244, 169] width 488 height 287
click at [227, 185] on button "Sign In" at bounding box center [244, 193] width 35 height 16
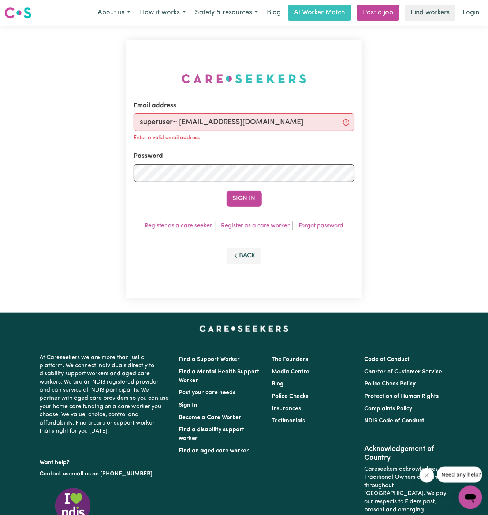
click at [178, 125] on input "superuser~ jin711@me.com" at bounding box center [244, 123] width 221 height 18
type input "superuser~jin711@me.com"
click at [240, 200] on button "Sign In" at bounding box center [244, 199] width 35 height 16
